Goal: Find specific page/section: Find specific page/section

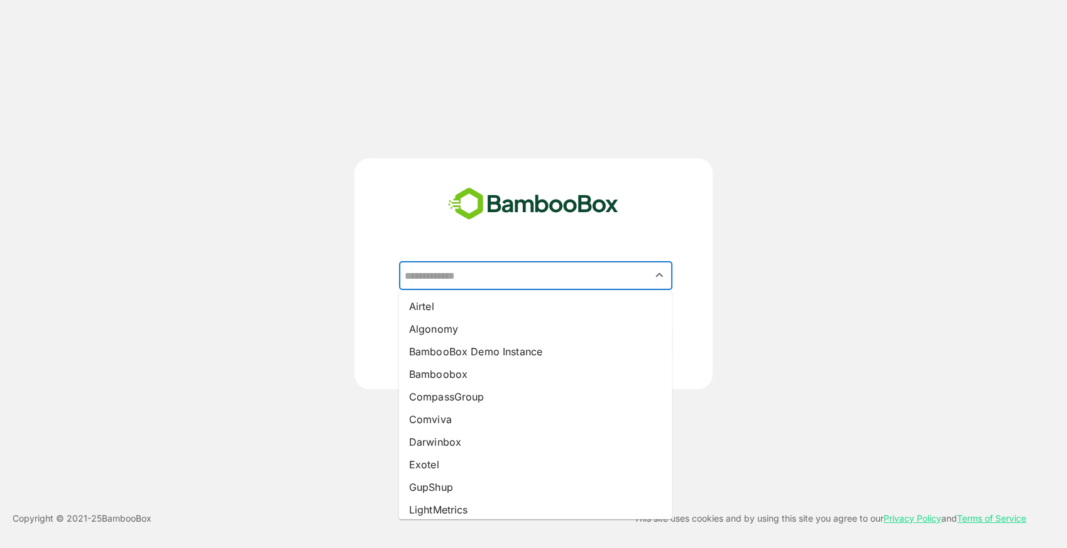
click at [482, 265] on input "text" at bounding box center [535, 276] width 268 height 24
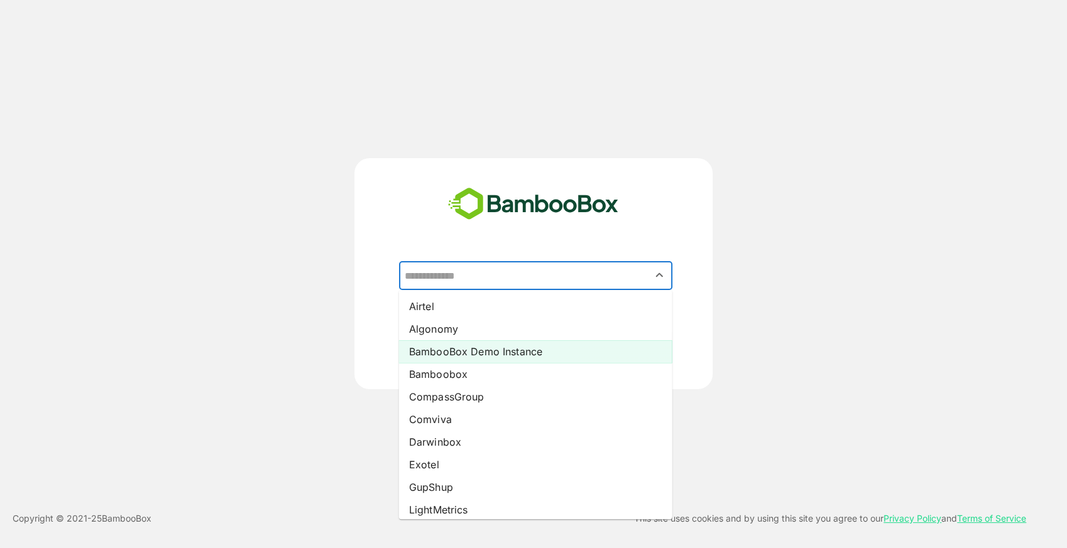
scroll to position [232, 0]
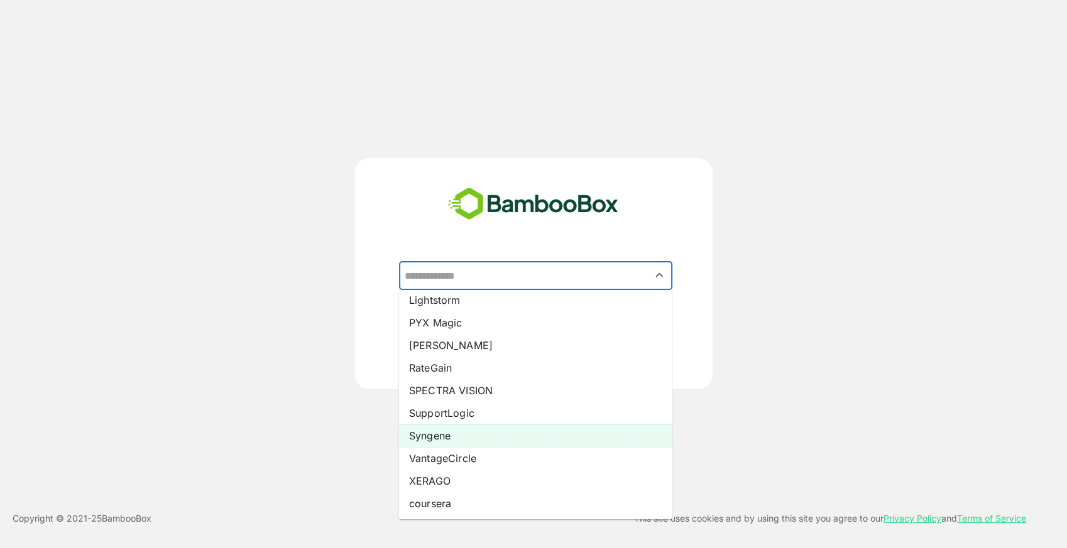
click at [442, 435] on li "Syngene" at bounding box center [535, 436] width 273 height 23
type input "*******"
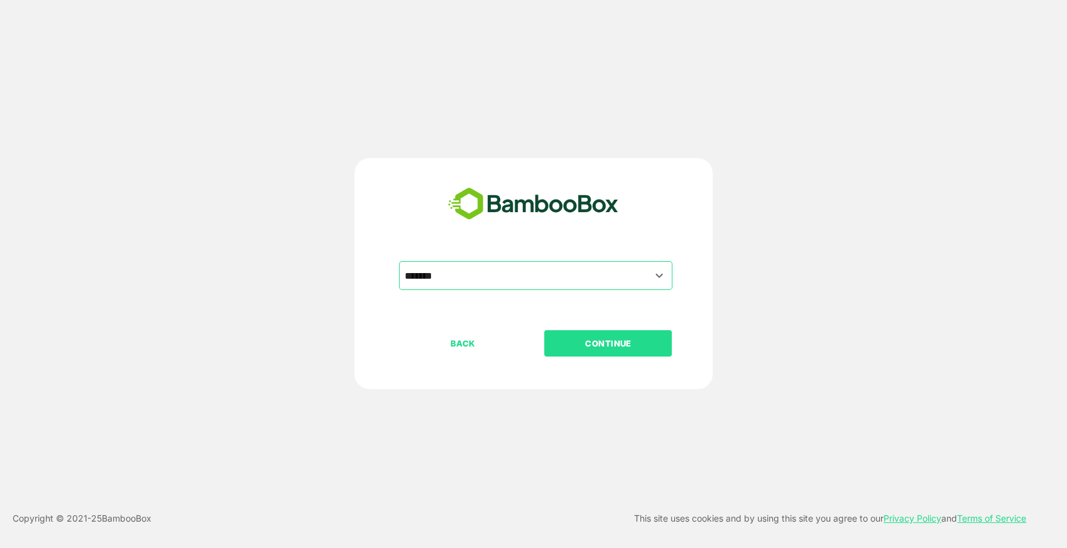
click at [602, 349] on p "CONTINUE" at bounding box center [608, 344] width 126 height 14
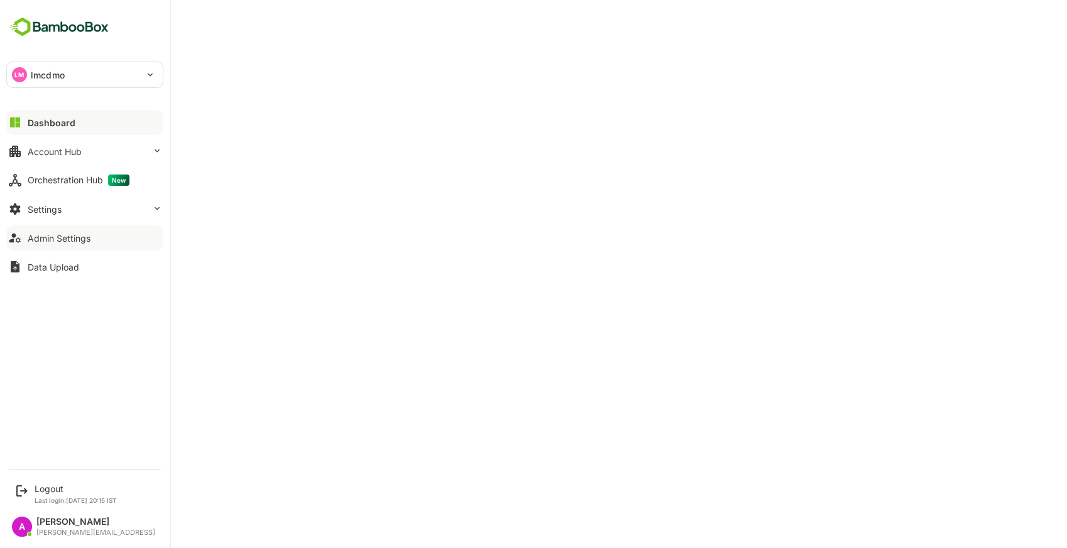
click at [60, 236] on div "Admin Settings" at bounding box center [59, 238] width 63 height 11
click at [62, 487] on div "Logout" at bounding box center [76, 489] width 82 height 11
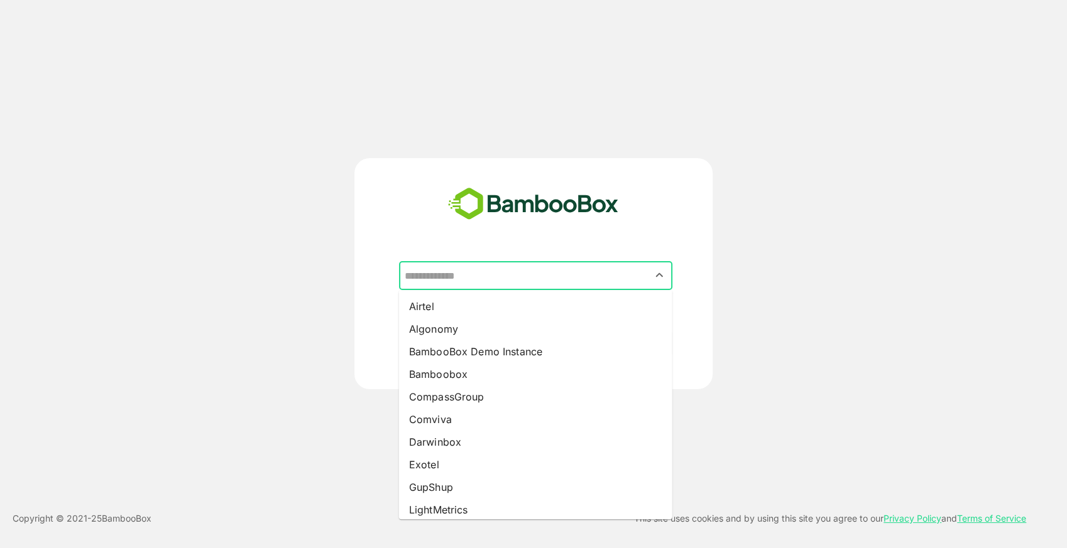
click at [519, 274] on input "text" at bounding box center [535, 276] width 268 height 24
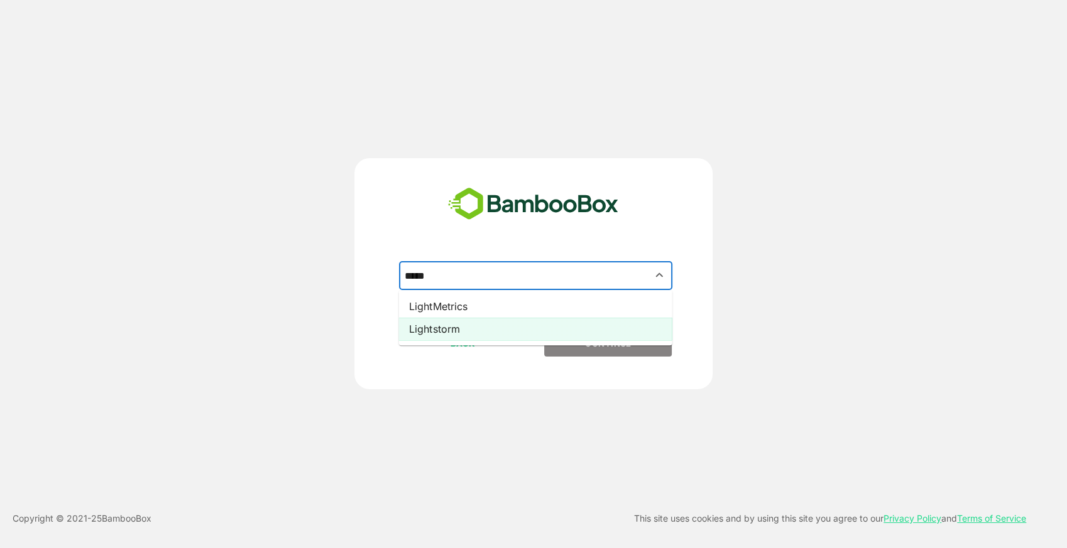
click at [470, 330] on li "Lightstorm" at bounding box center [535, 329] width 273 height 23
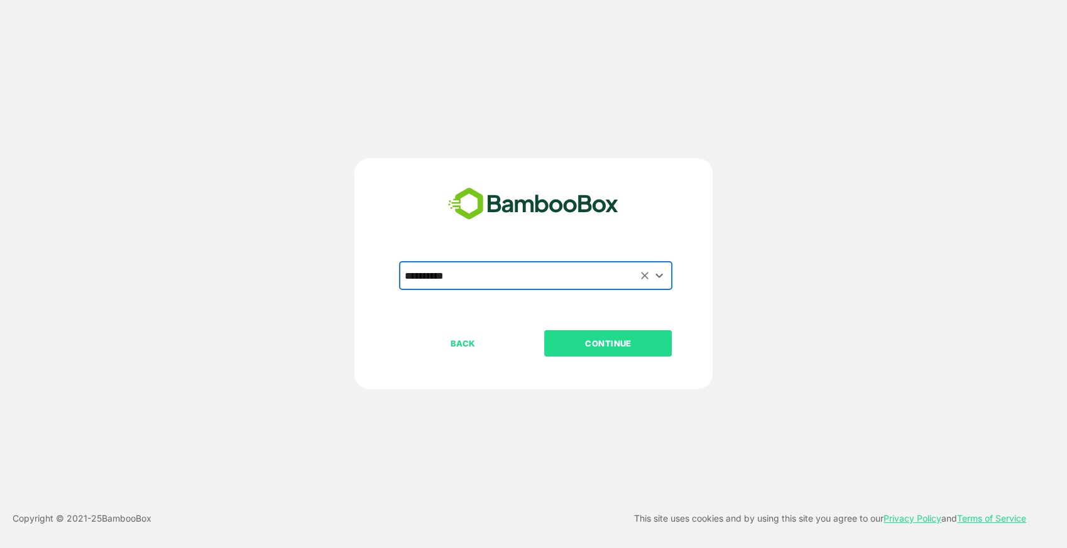
type input "**********"
click at [587, 337] on p "CONTINUE" at bounding box center [608, 344] width 126 height 14
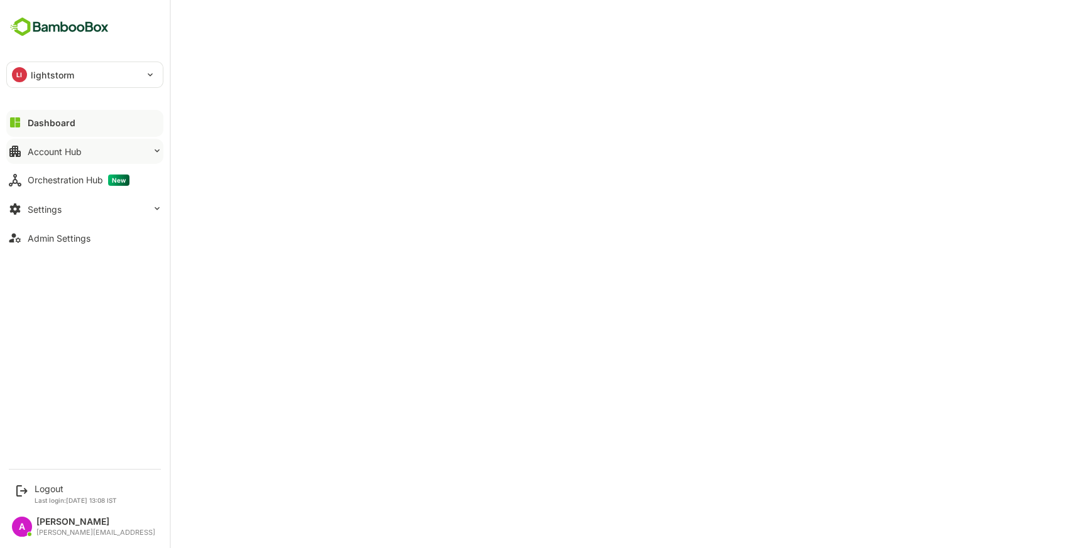
click at [72, 151] on div "Account Hub" at bounding box center [55, 151] width 54 height 11
click at [35, 144] on button "Account Hub" at bounding box center [84, 151] width 157 height 25
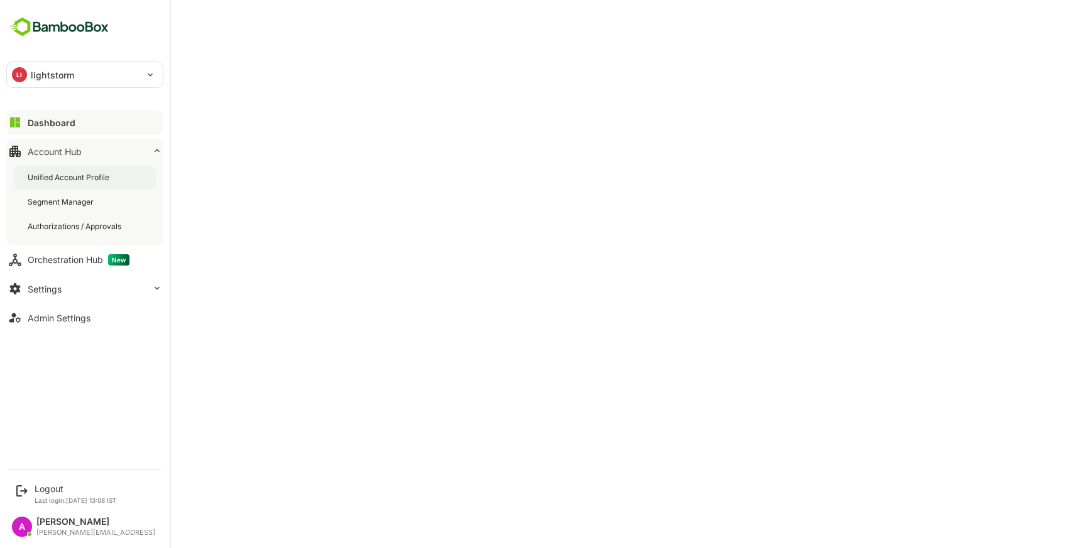
click at [59, 183] on div "Unified Account Profile" at bounding box center [85, 177] width 142 height 23
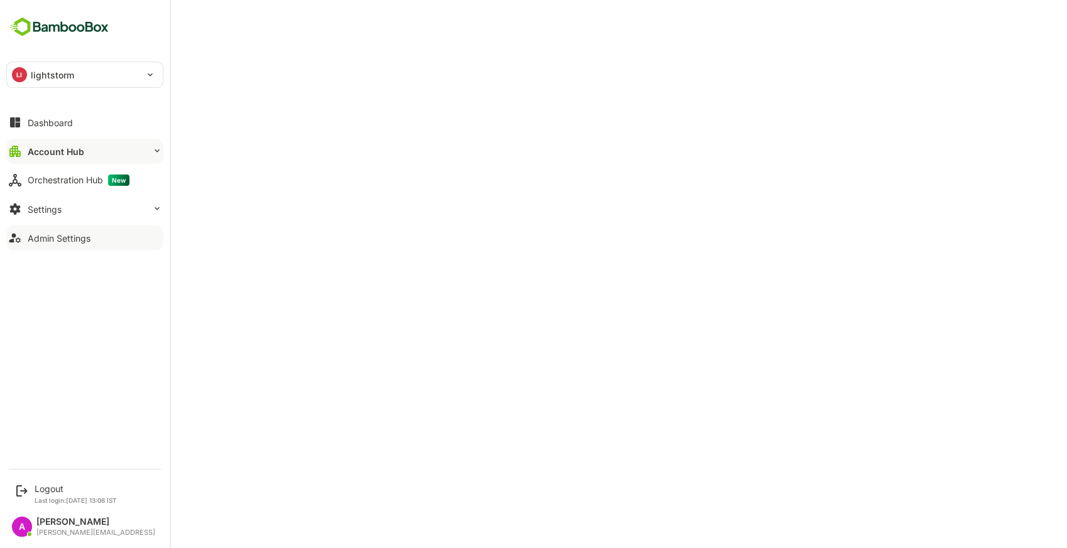
click at [106, 234] on button "Admin Settings" at bounding box center [84, 237] width 157 height 25
